Goal: Task Accomplishment & Management: Use online tool/utility

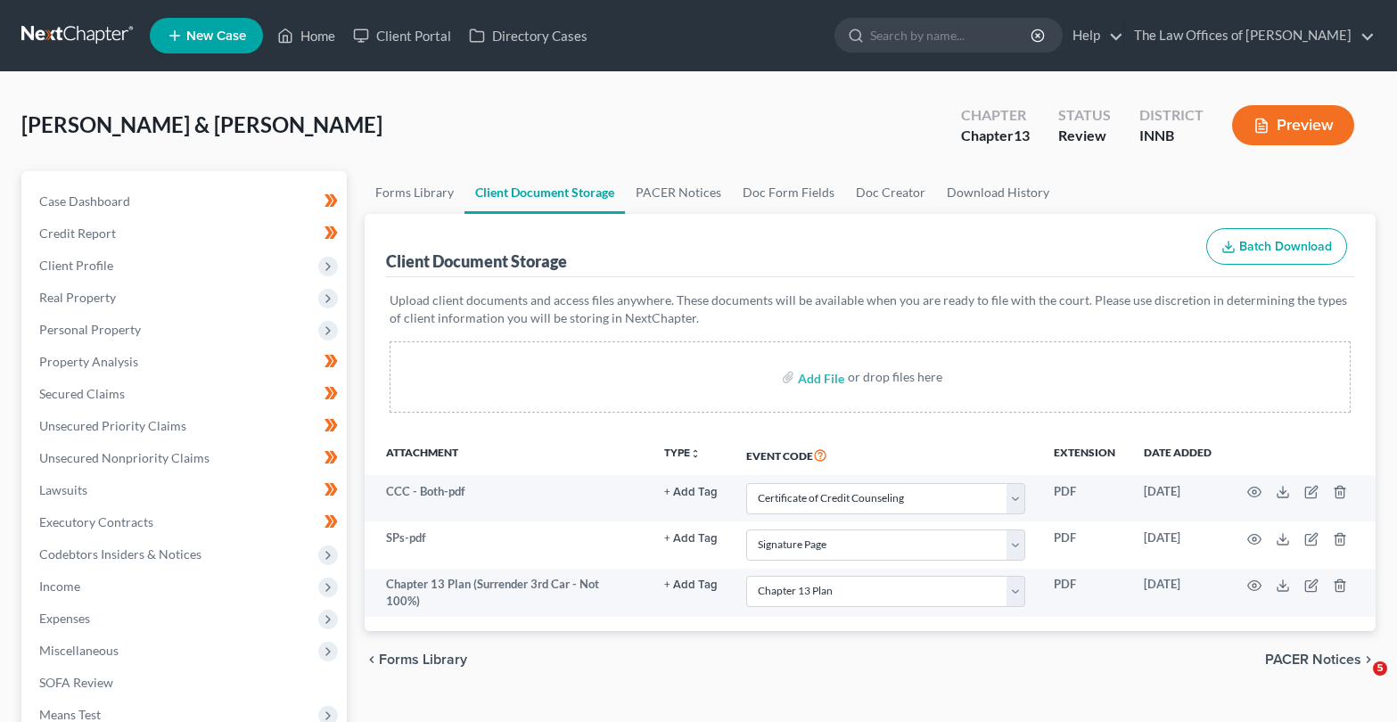
select select "0"
select select "8"
select select "2"
click at [56, 33] on link at bounding box center [78, 36] width 114 height 32
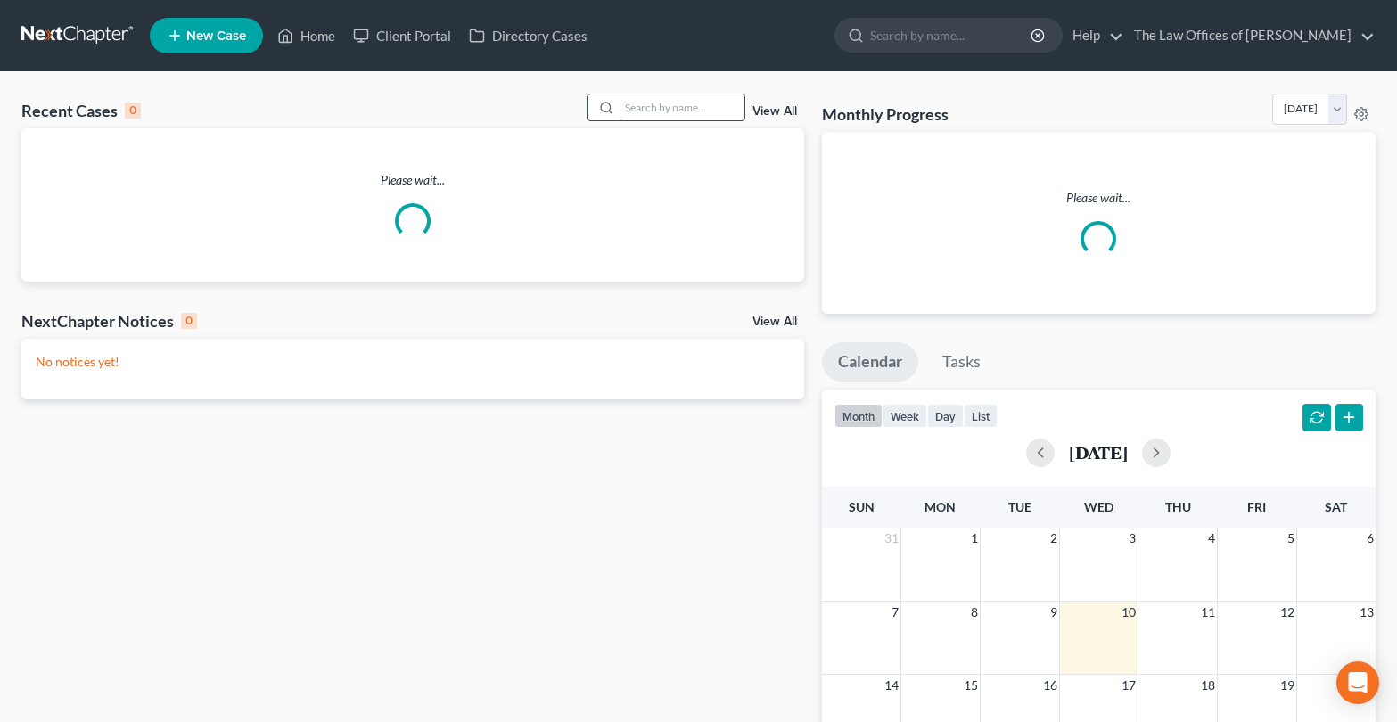
click at [621, 111] on input "search" at bounding box center [682, 108] width 125 height 26
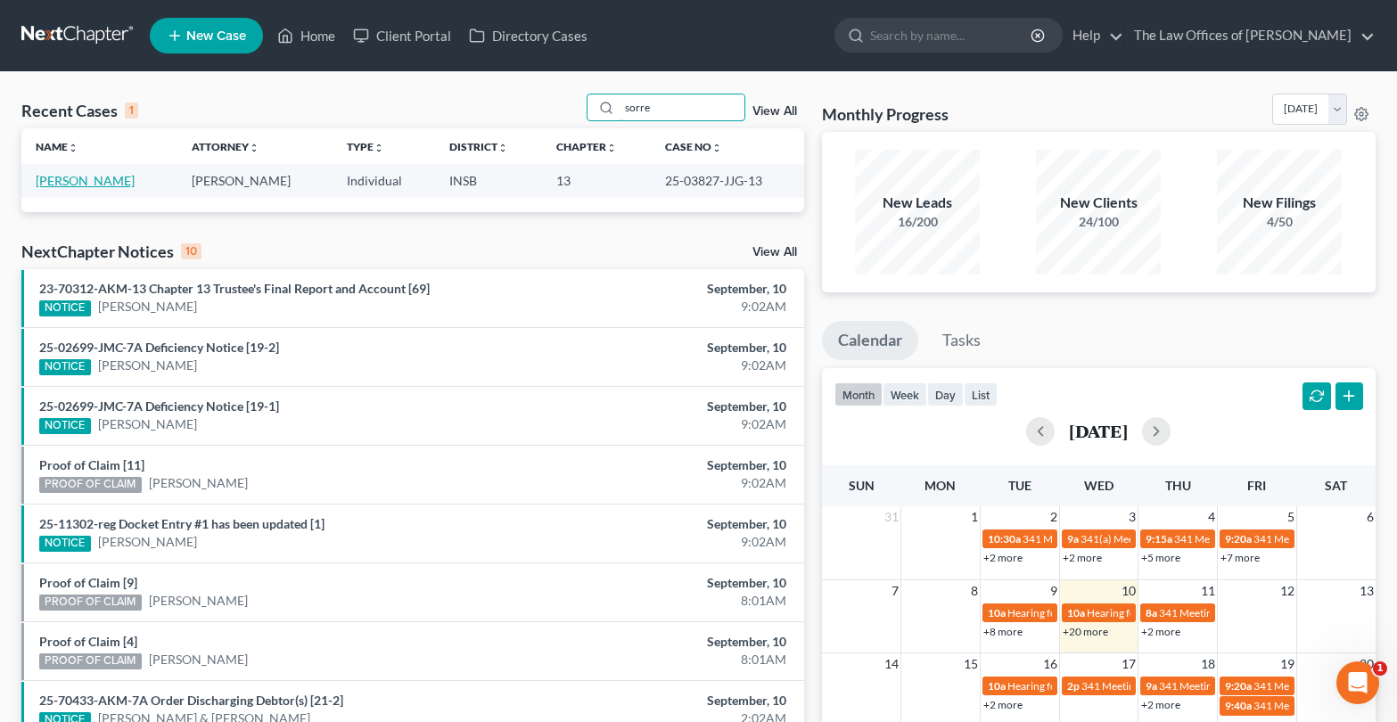
type input "sorre"
click at [45, 176] on link "[PERSON_NAME]" at bounding box center [85, 180] width 99 height 15
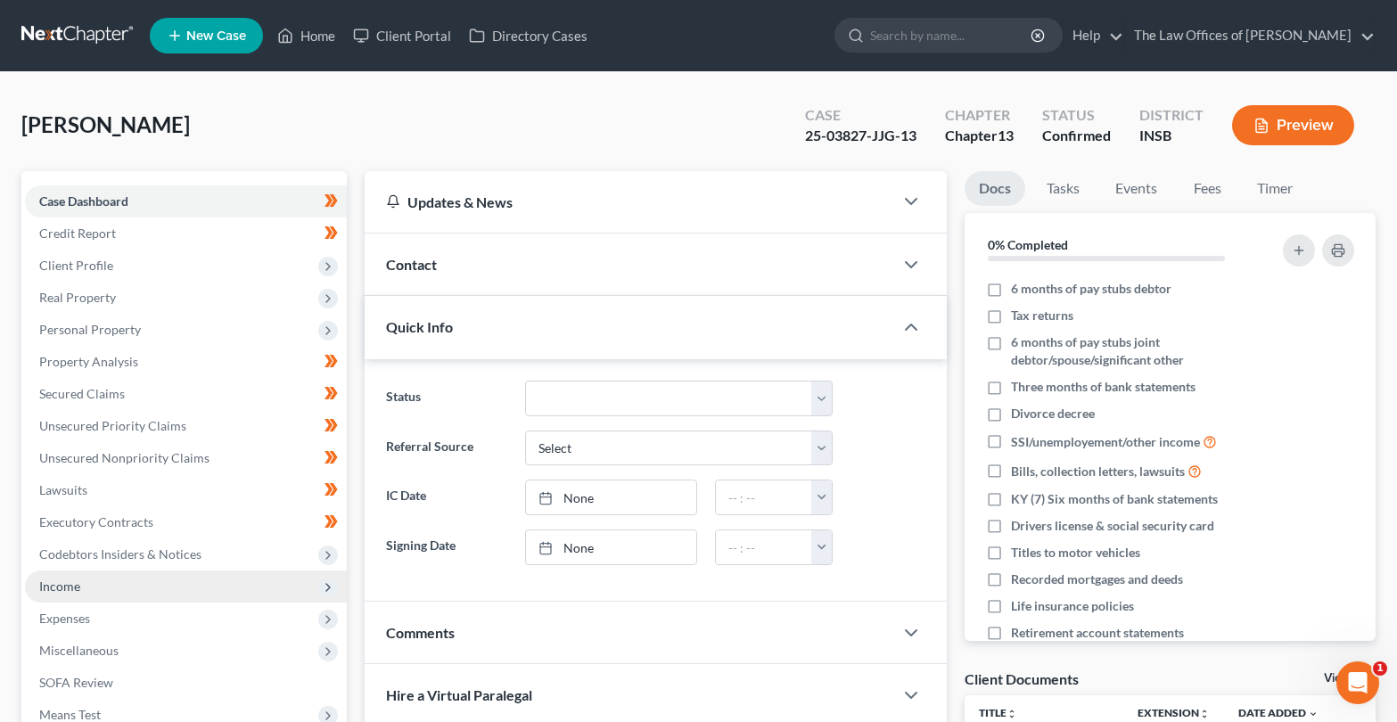
scroll to position [60, 0]
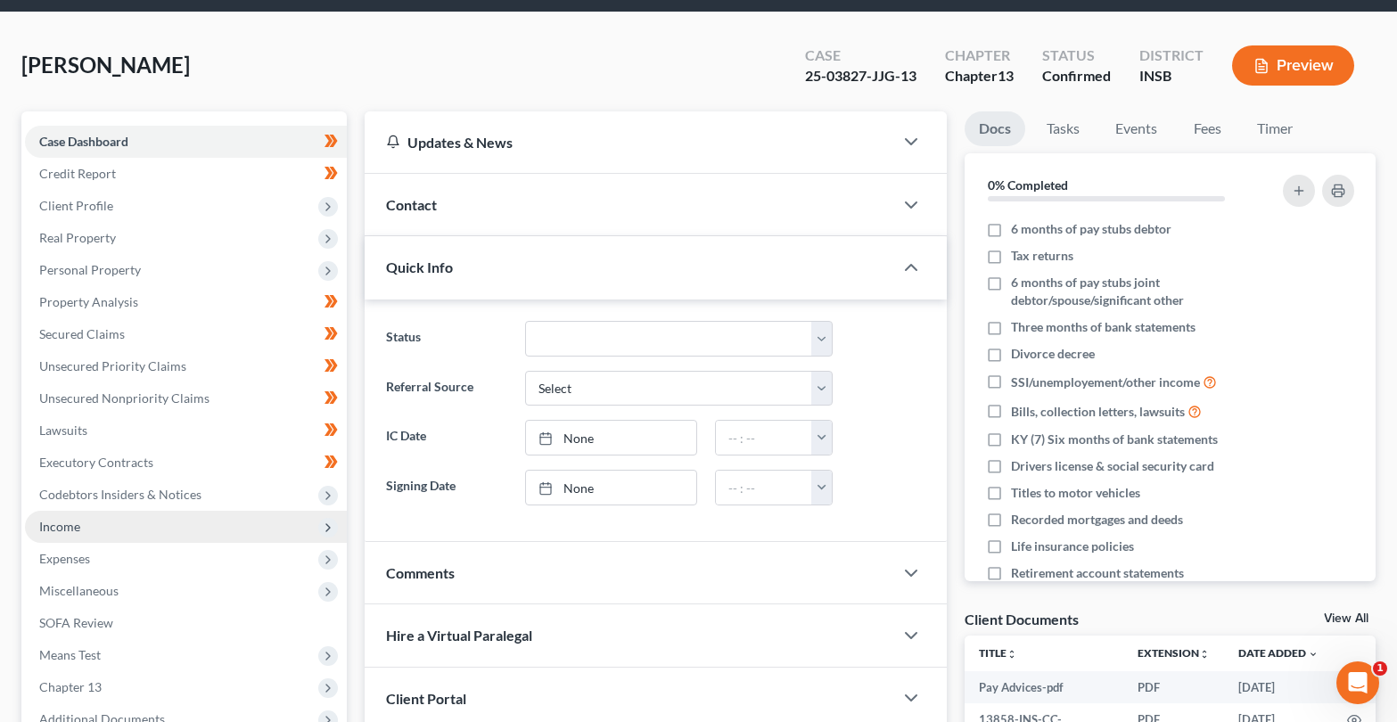
click at [72, 525] on span "Income" at bounding box center [59, 526] width 41 height 15
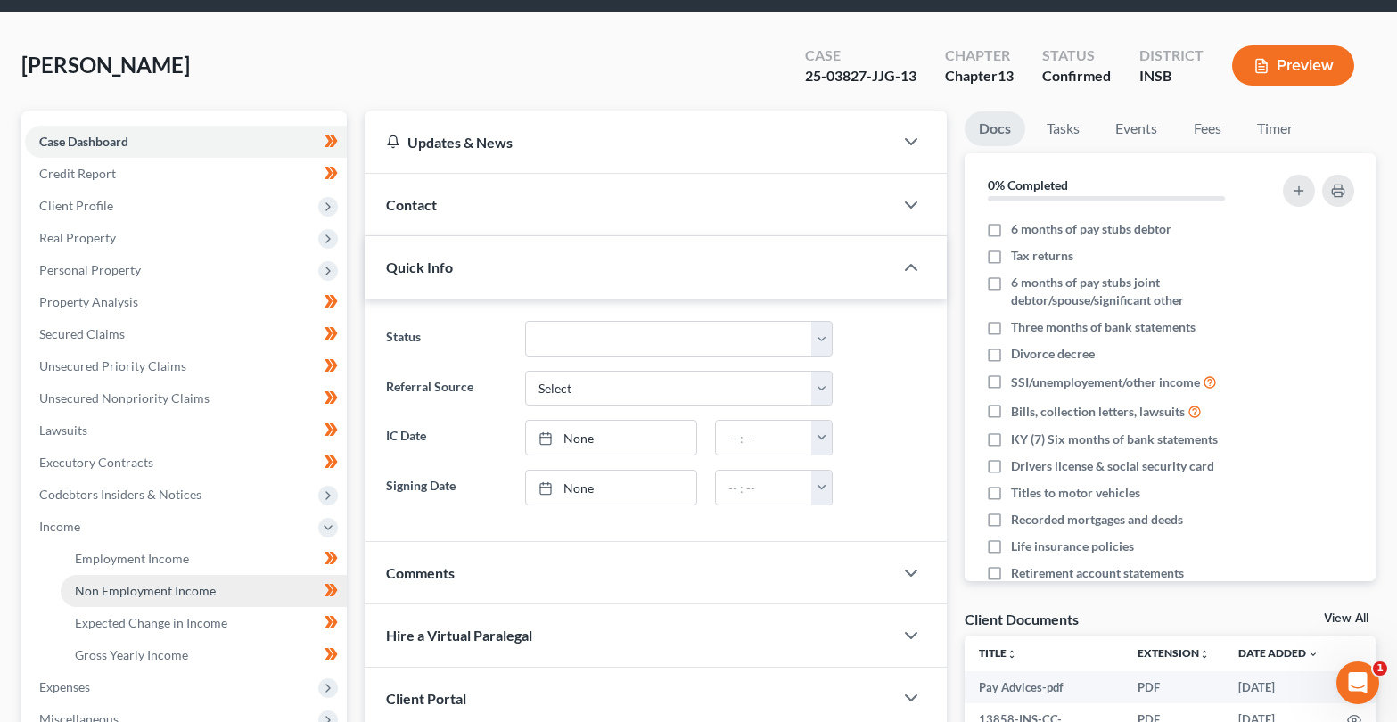
click at [95, 593] on span "Non Employment Income" at bounding box center [145, 590] width 141 height 15
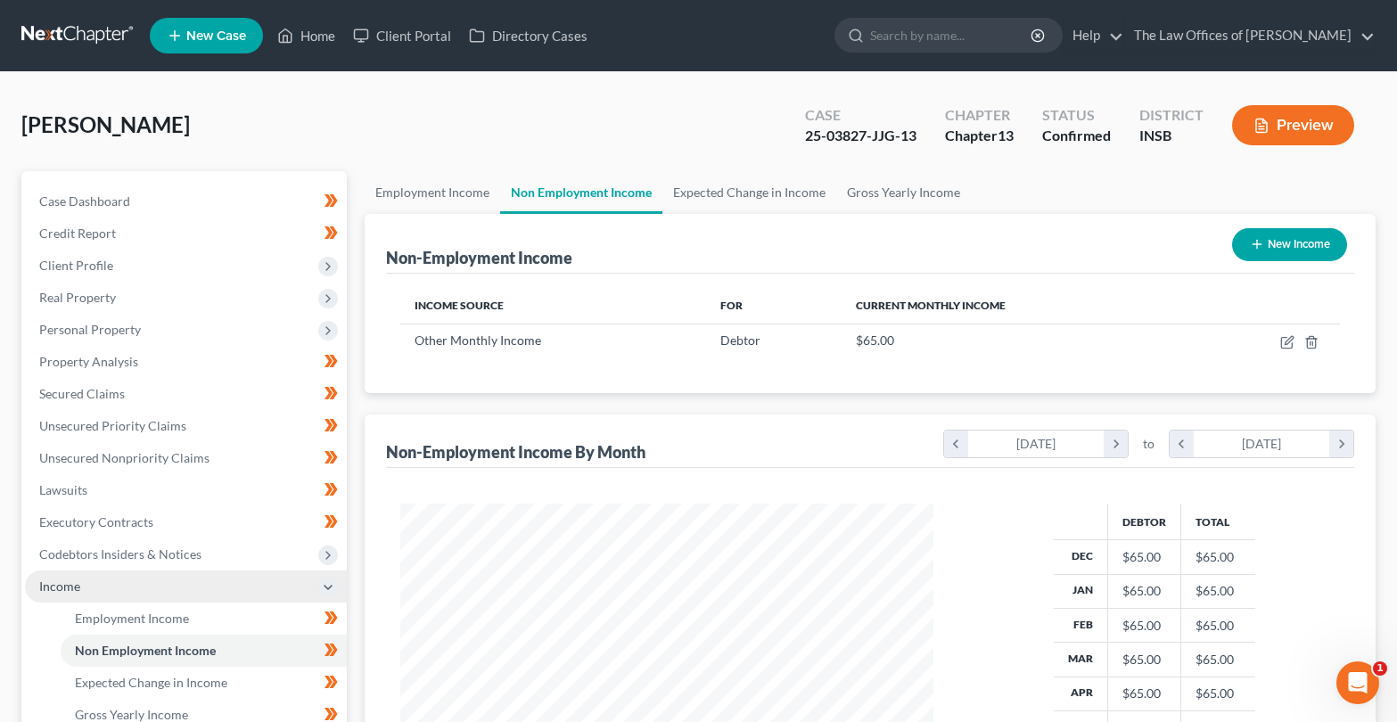
scroll to position [297, 0]
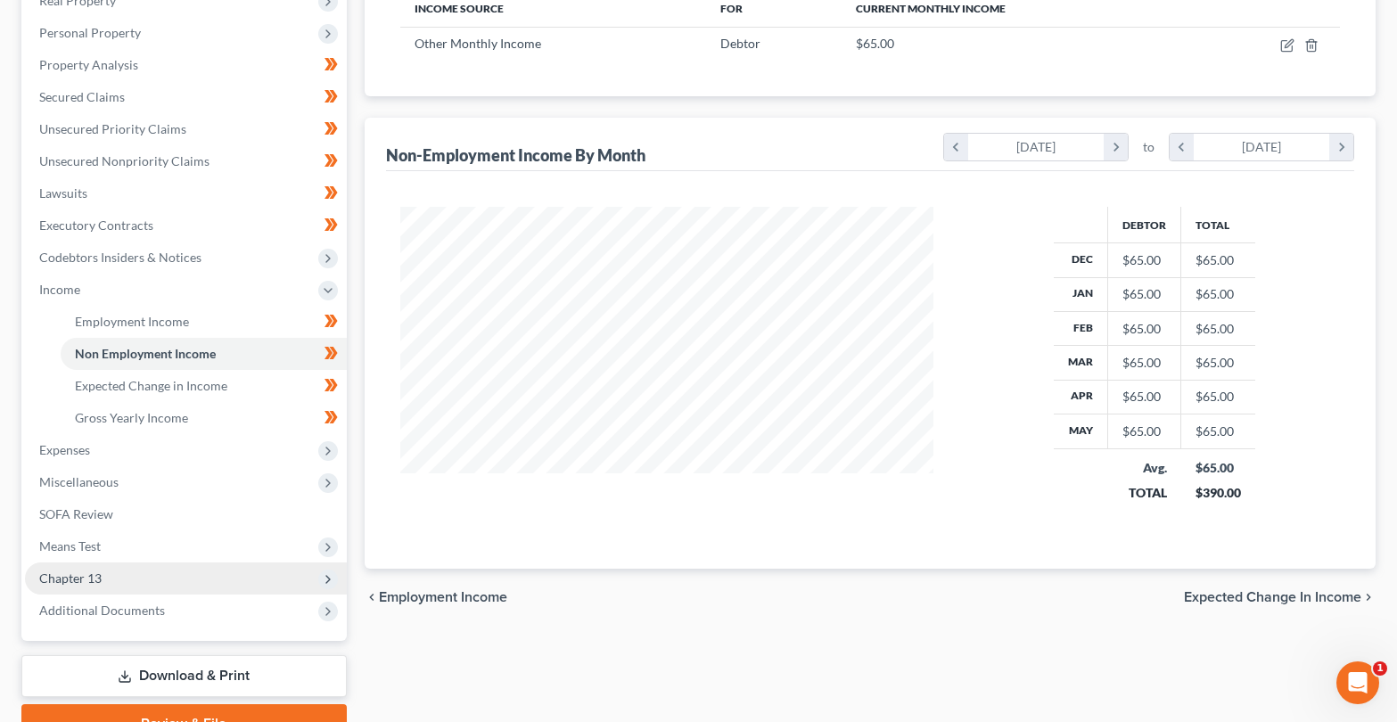
click at [73, 574] on span "Chapter 13" at bounding box center [70, 578] width 62 height 15
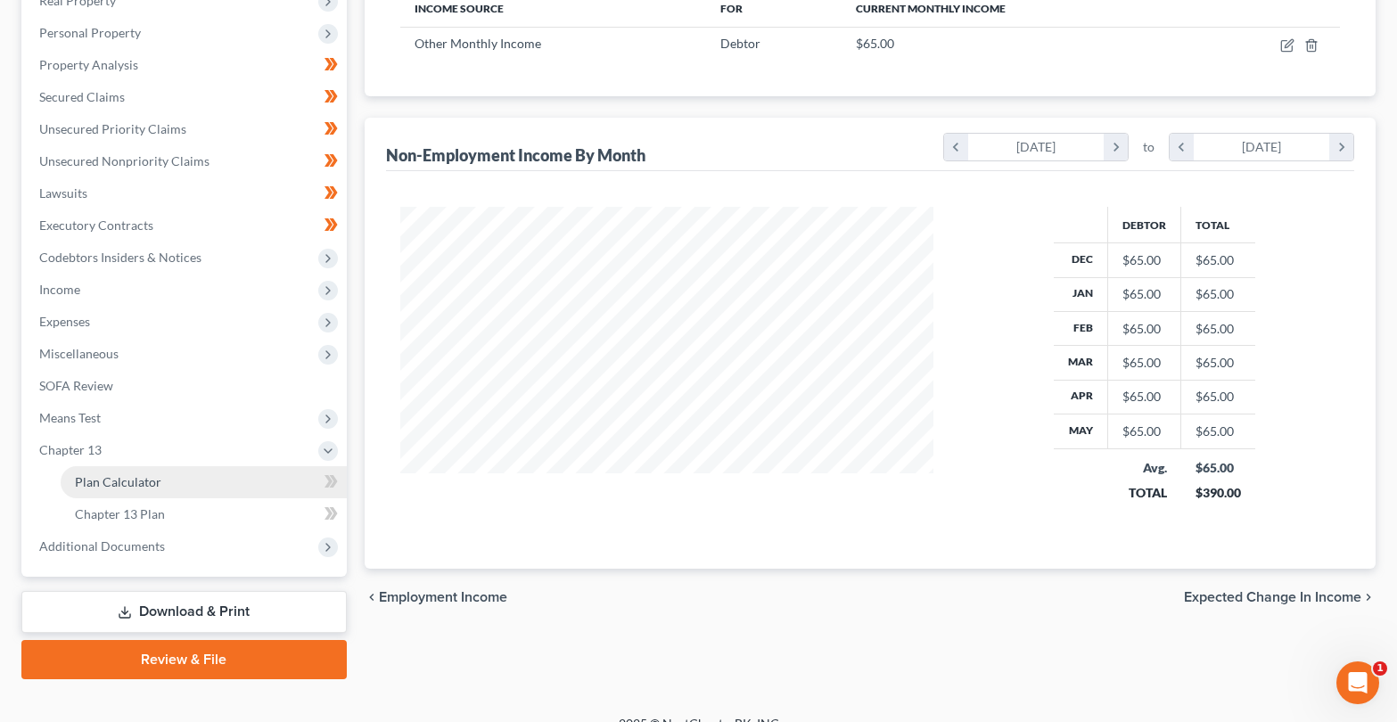
click at [123, 479] on span "Plan Calculator" at bounding box center [118, 481] width 86 height 15
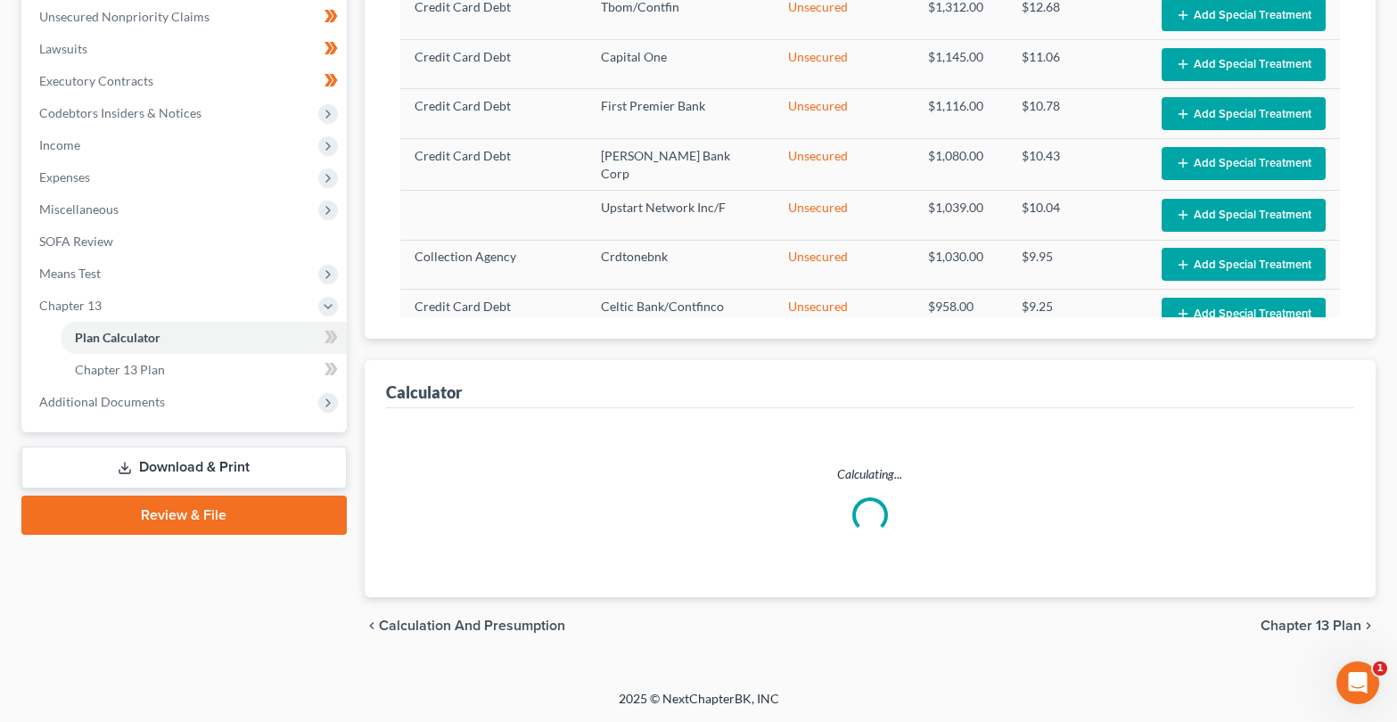
select select "59"
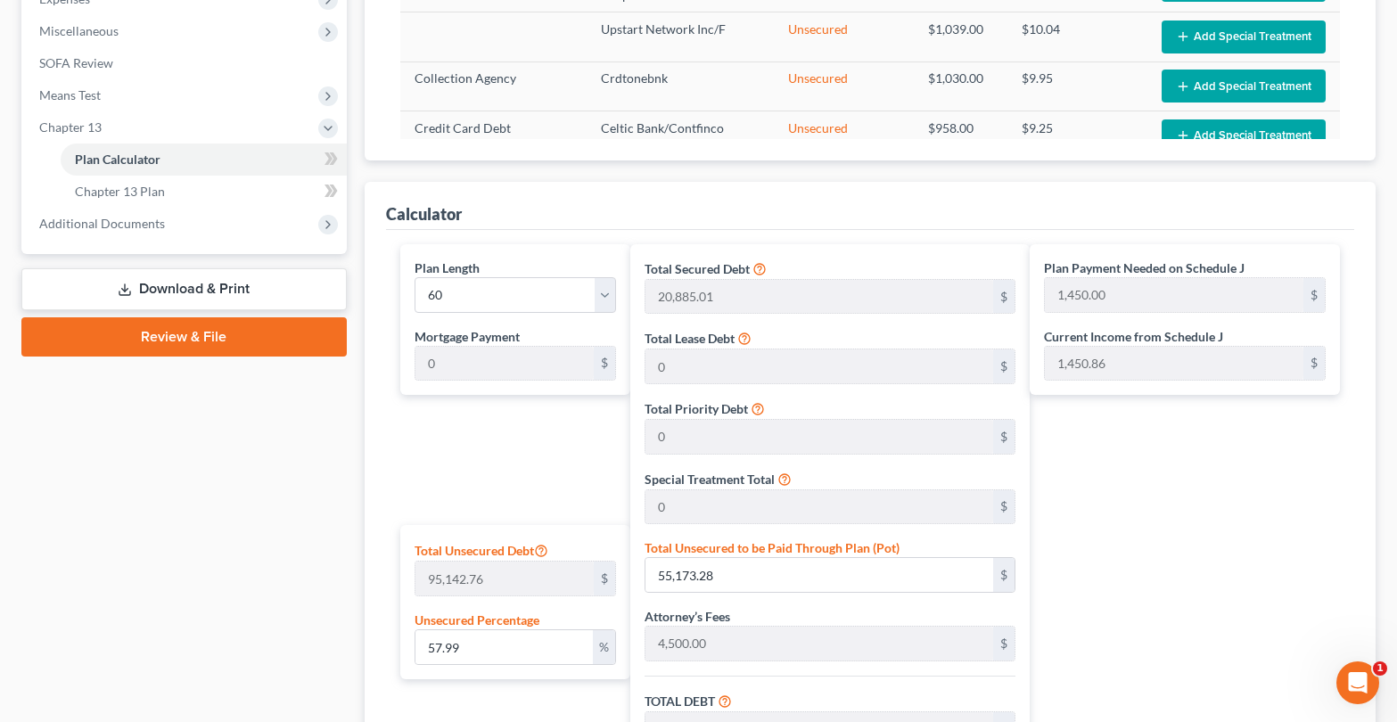
scroll to position [679, 0]
